Goal: Information Seeking & Learning: Check status

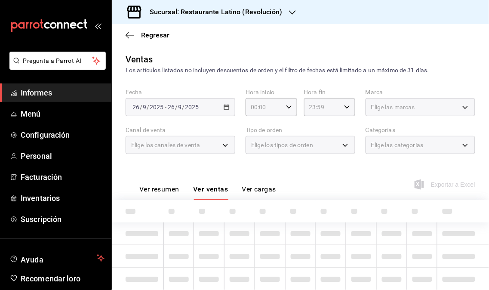
click at [57, 94] on span "Informes" at bounding box center [63, 93] width 84 height 12
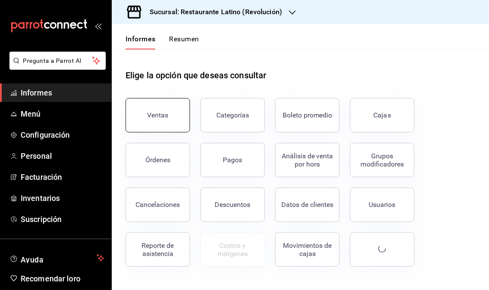
click at [172, 126] on button "Ventas" at bounding box center [158, 115] width 65 height 34
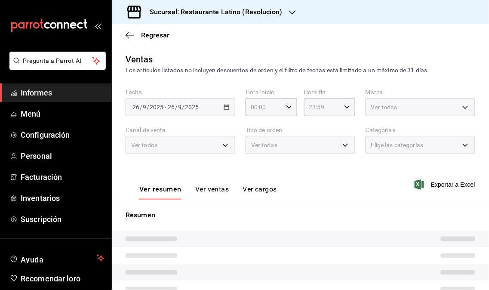
click at [143, 127] on label "Canal de venta" at bounding box center [181, 130] width 110 height 6
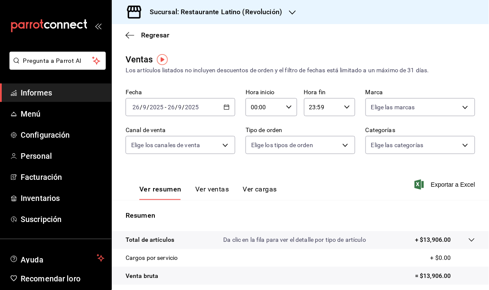
click at [276, 12] on font "Sucursal: Restaurante Latino (Revolución)" at bounding box center [216, 12] width 133 height 8
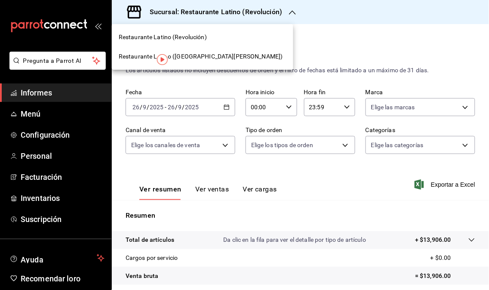
click at [188, 61] on span "Restaurante Latino ([GEOGRAPHIC_DATA][PERSON_NAME])" at bounding box center [201, 56] width 164 height 9
